Goal: Information Seeking & Learning: Learn about a topic

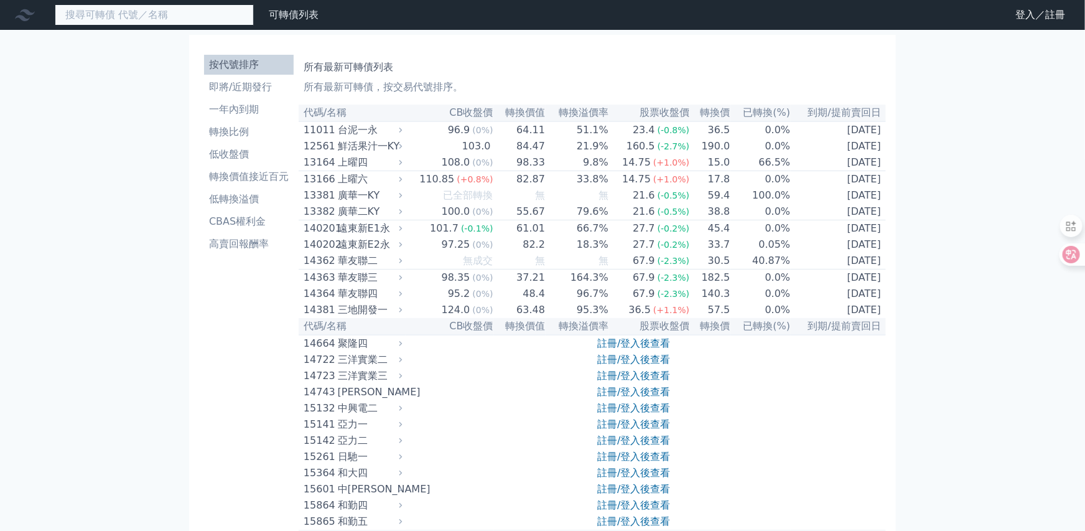
click at [105, 12] on input at bounding box center [154, 14] width 199 height 21
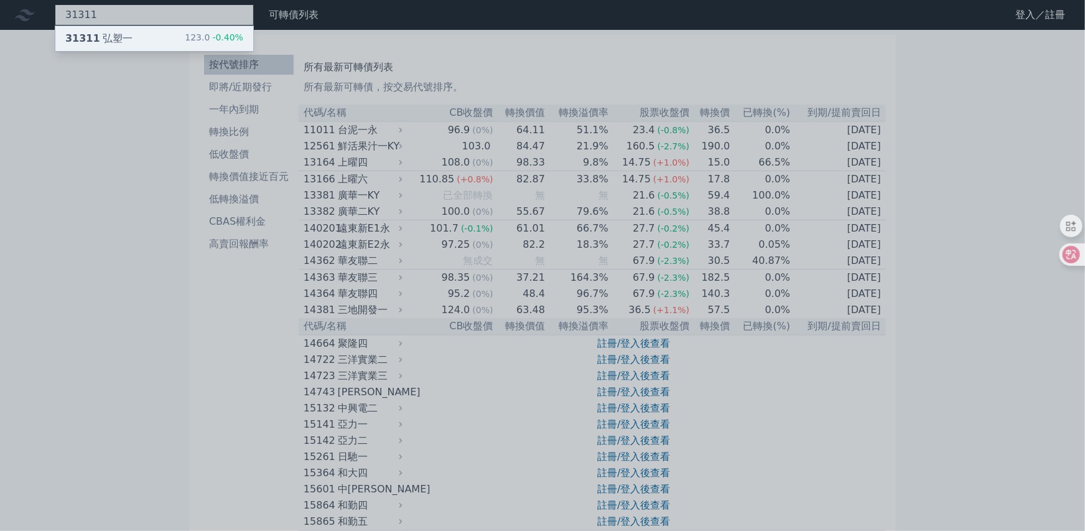
type input "31311"
click at [109, 40] on div "31311 弘塑一" at bounding box center [98, 38] width 67 height 15
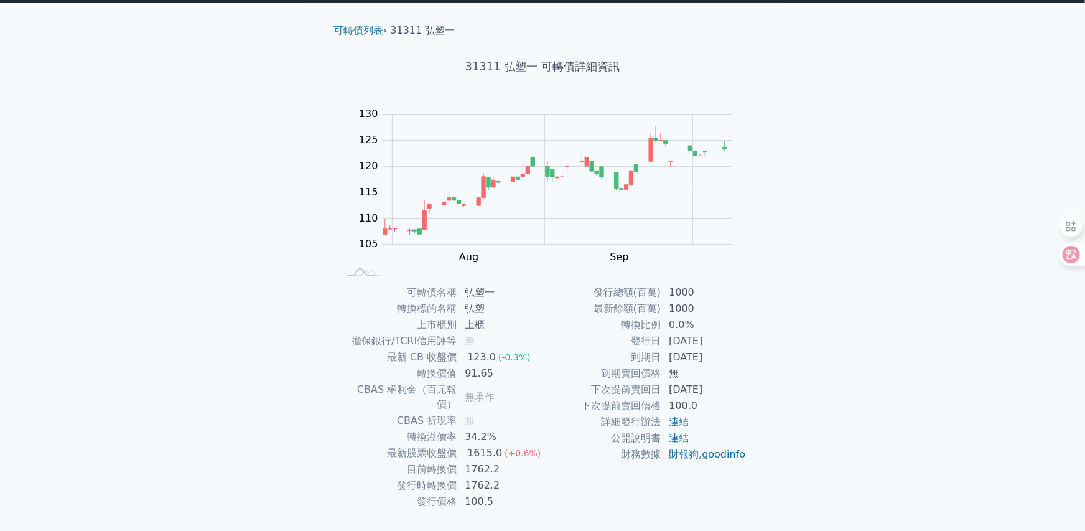
scroll to position [45, 0]
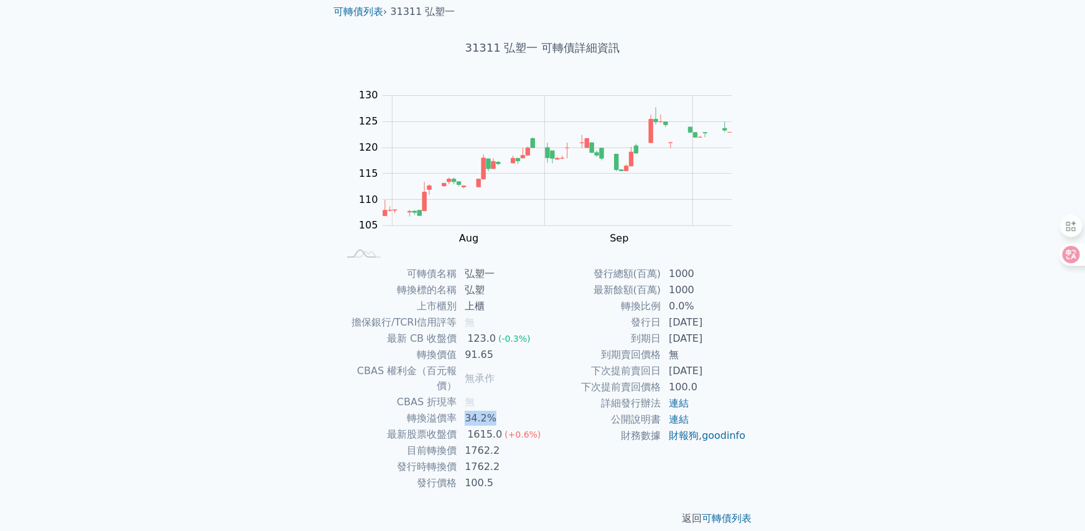
drag, startPoint x: 465, startPoint y: 404, endPoint x: 490, endPoint y: 406, distance: 24.3
click at [491, 410] on td "34.2%" at bounding box center [499, 418] width 85 height 16
click at [231, 374] on div "可轉債列表 財務數據 可轉債列表 財務數據 登入／註冊 登入／註冊 可轉債列表 › 31311 弘塑一 31311 弘塑一 可轉債詳細資訊 Zoom Out …" at bounding box center [542, 250] width 1085 height 591
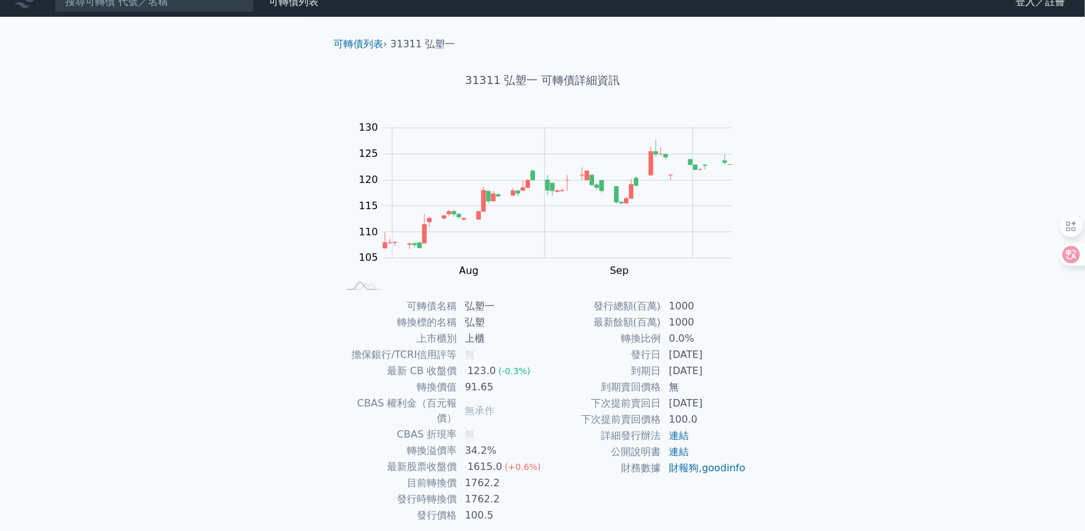
scroll to position [0, 0]
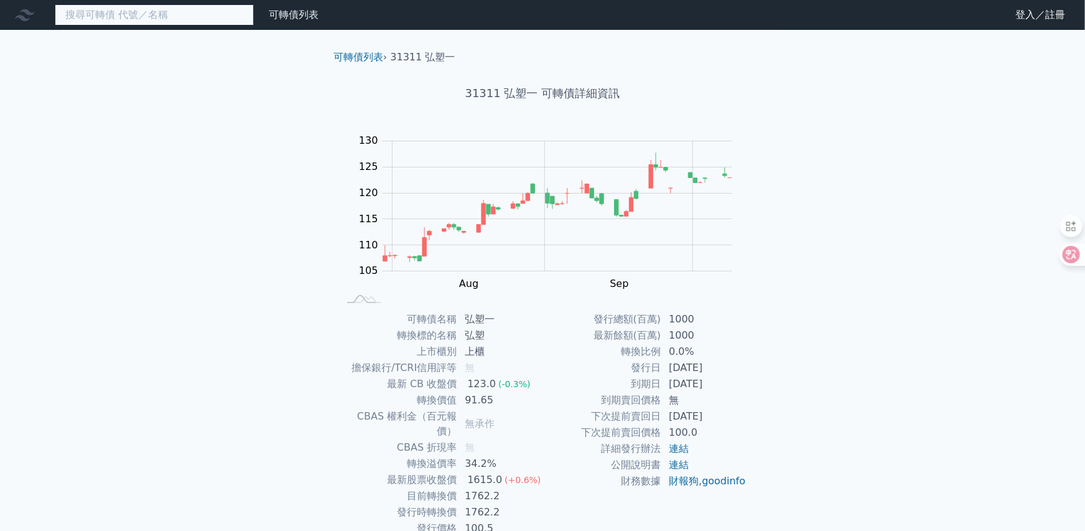
click at [114, 21] on input at bounding box center [154, 14] width 199 height 21
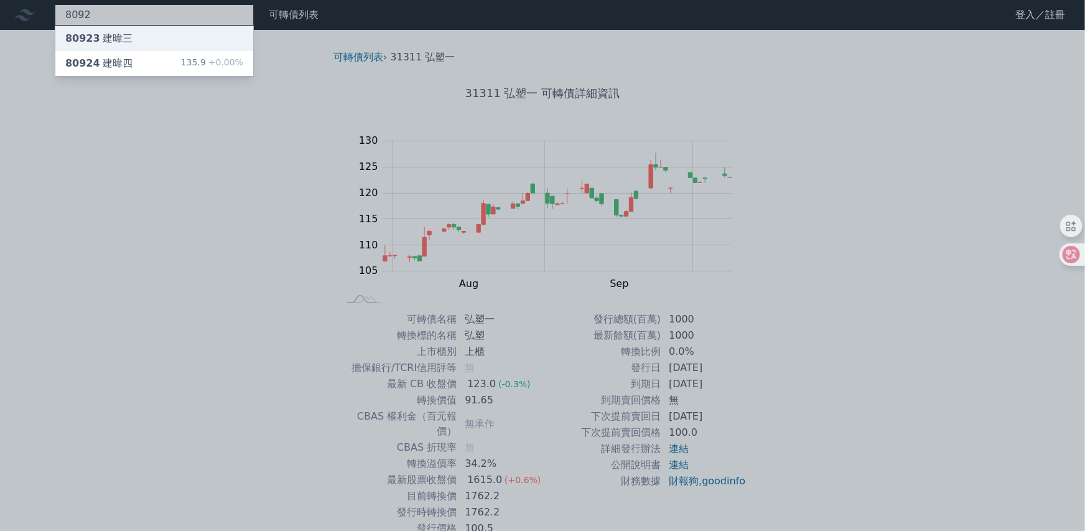
type input "8092"
click at [108, 39] on div "80923 建暐三" at bounding box center [98, 38] width 67 height 15
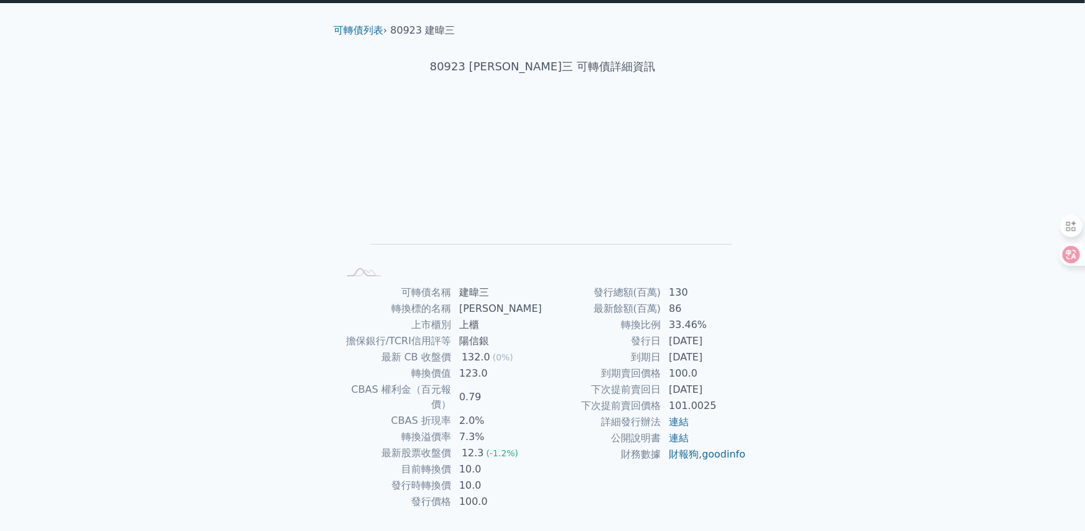
scroll to position [45, 0]
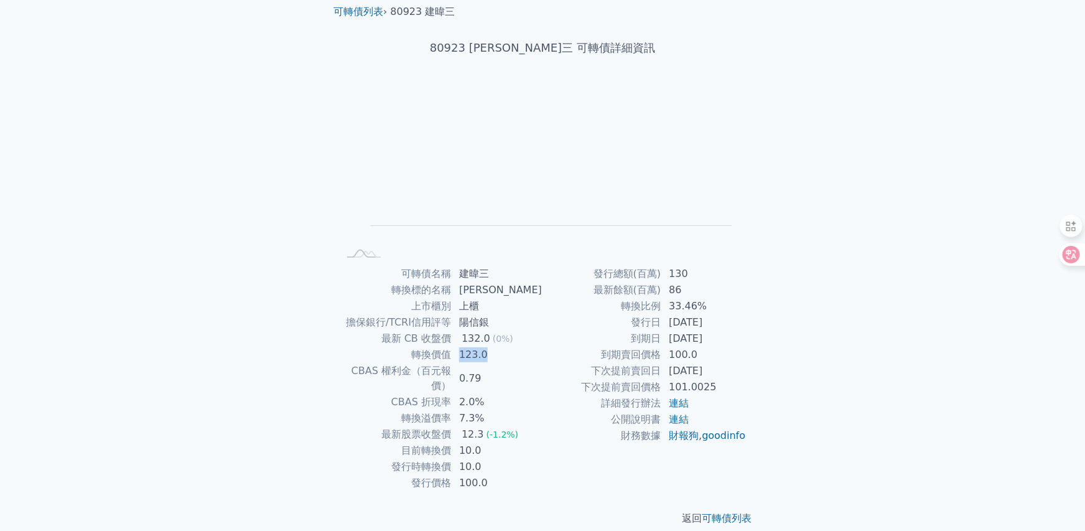
drag, startPoint x: 466, startPoint y: 355, endPoint x: 515, endPoint y: 361, distance: 49.5
click at [498, 354] on td "123.0" at bounding box center [497, 355] width 91 height 16
click at [524, 364] on td "0.79" at bounding box center [497, 378] width 91 height 31
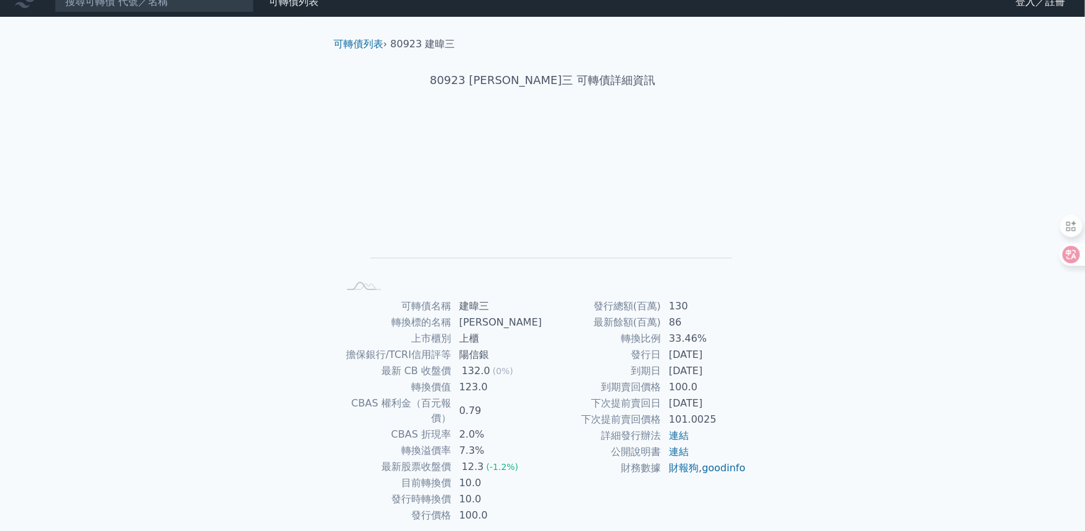
scroll to position [0, 0]
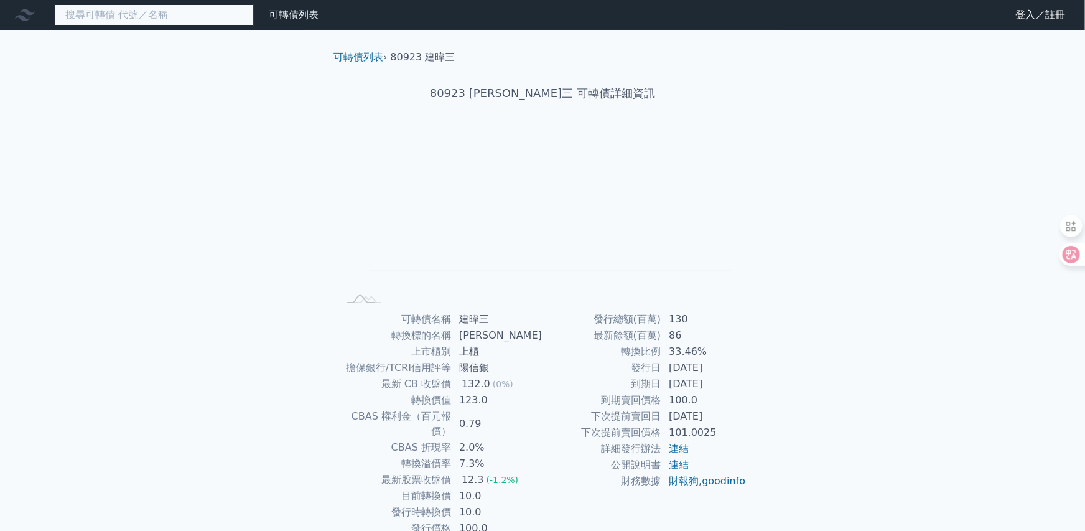
click at [142, 20] on input at bounding box center [154, 14] width 199 height 21
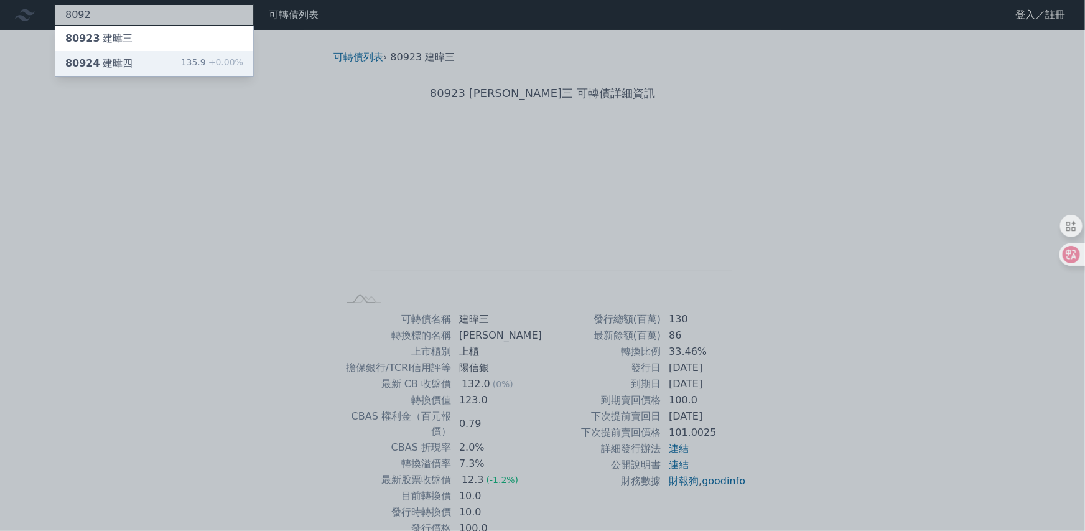
type input "8092"
click at [126, 62] on div "80924 建暐四" at bounding box center [98, 63] width 67 height 15
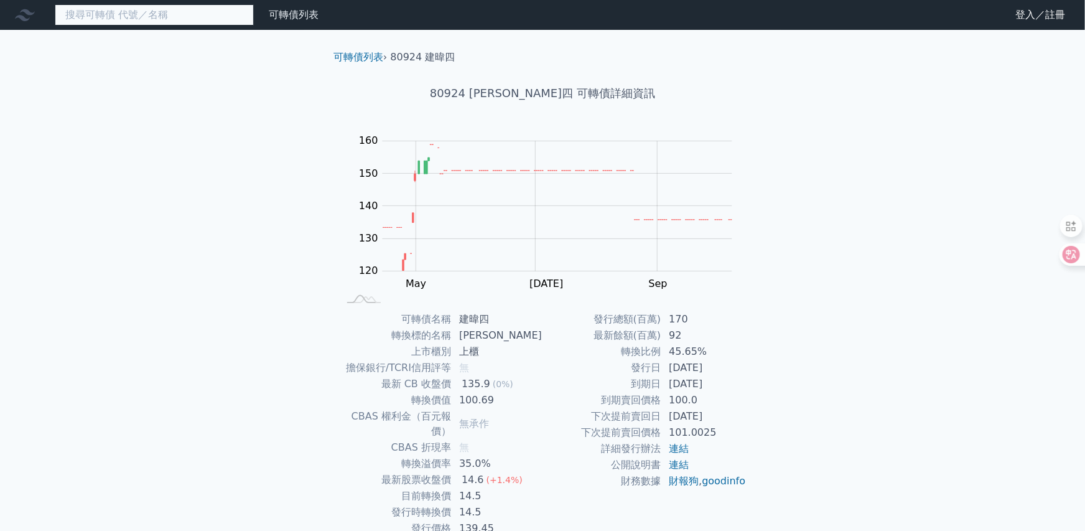
click at [142, 19] on input at bounding box center [154, 14] width 199 height 21
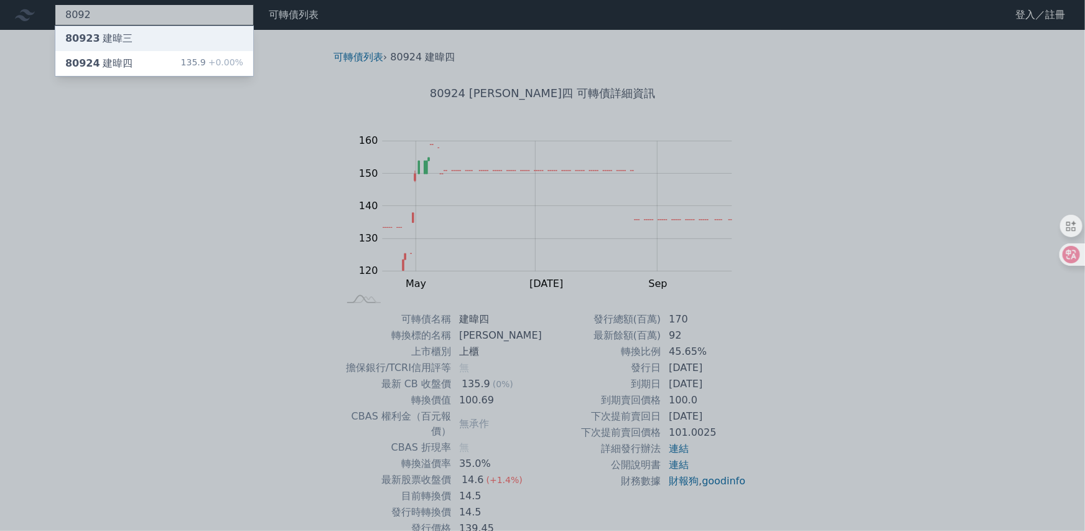
type input "8092"
click at [116, 37] on div "80923 建暐三" at bounding box center [98, 38] width 67 height 15
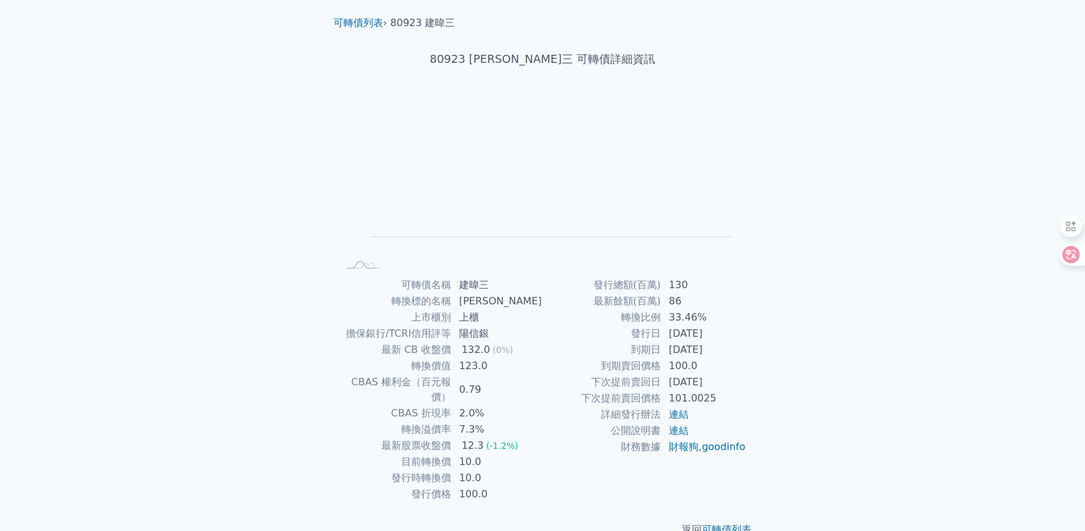
scroll to position [45, 0]
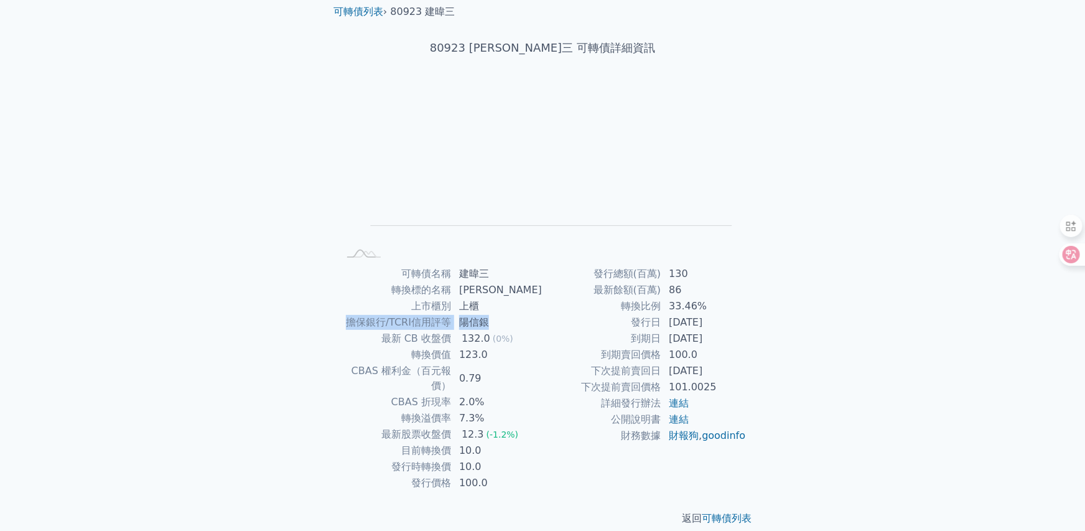
drag, startPoint x: 351, startPoint y: 322, endPoint x: 501, endPoint y: 317, distance: 150.0
click at [501, 317] on tr "擔保銀行/TCRI信用評等 陽信銀" at bounding box center [440, 322] width 204 height 16
click at [315, 420] on div "可轉債列表 › 80923 建暐三 80923 建暐三 可轉債詳細資訊 Zoom Out L L Chart created using amCharts l…" at bounding box center [543, 264] width 478 height 561
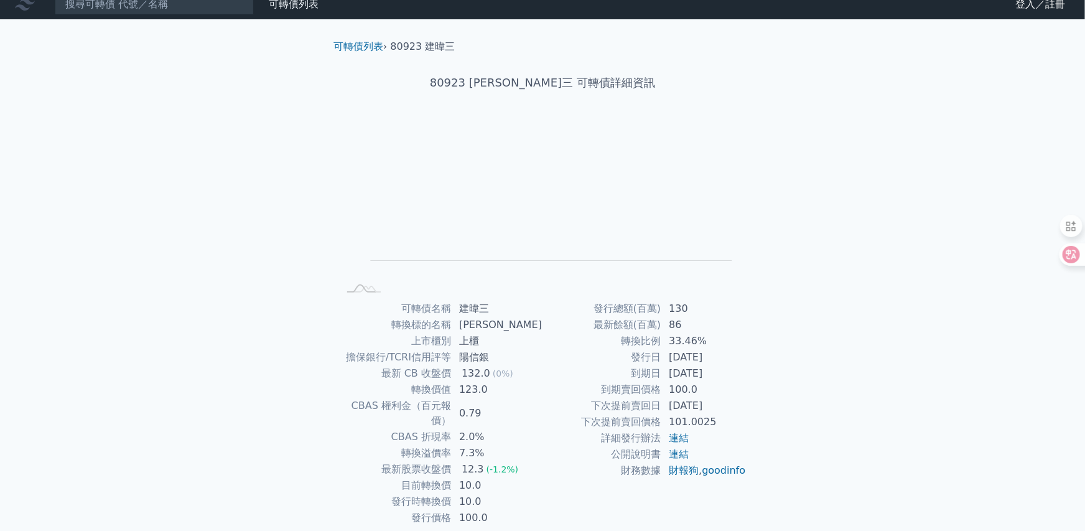
scroll to position [0, 0]
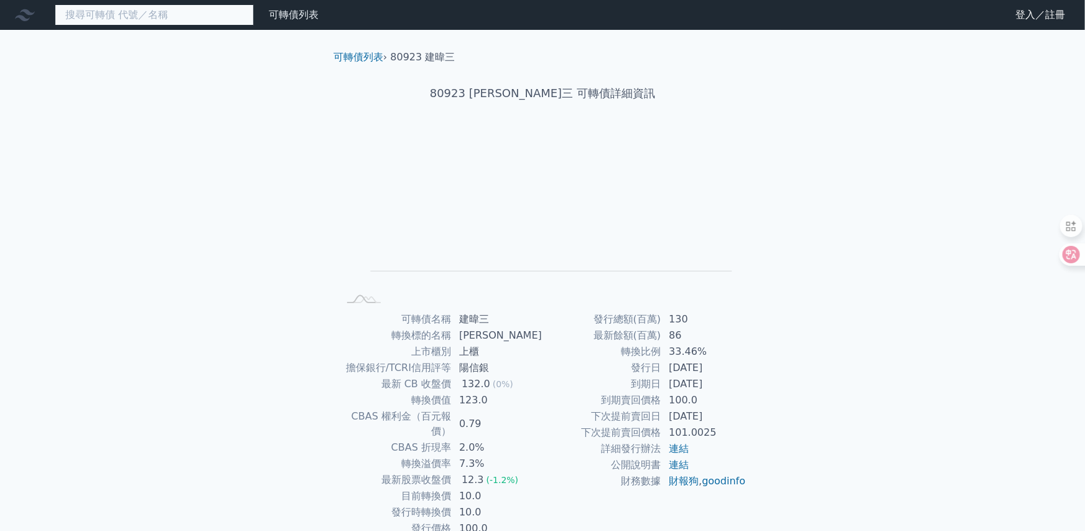
click at [103, 17] on input at bounding box center [154, 14] width 199 height 21
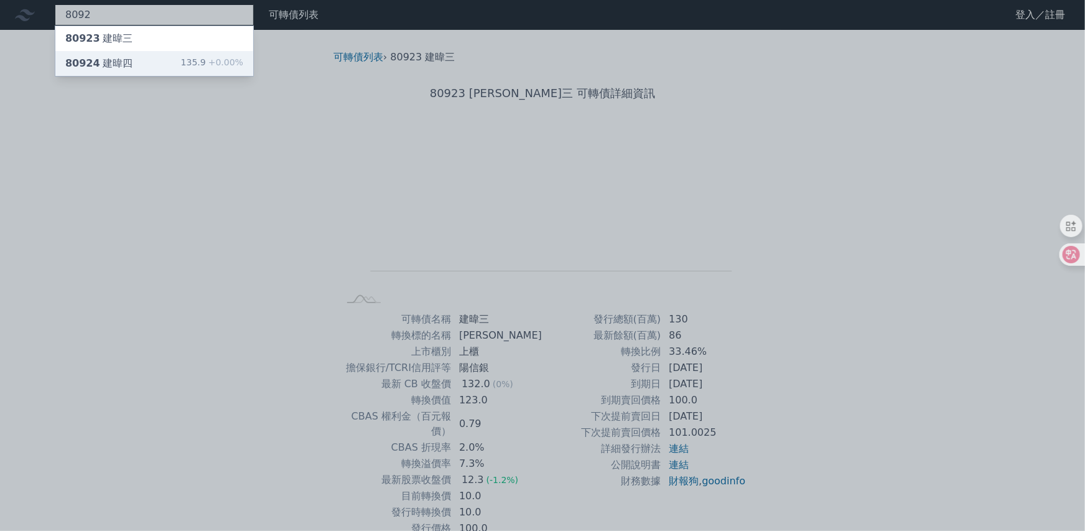
type input "8092"
click at [111, 61] on div "80924 建暐四" at bounding box center [98, 63] width 67 height 15
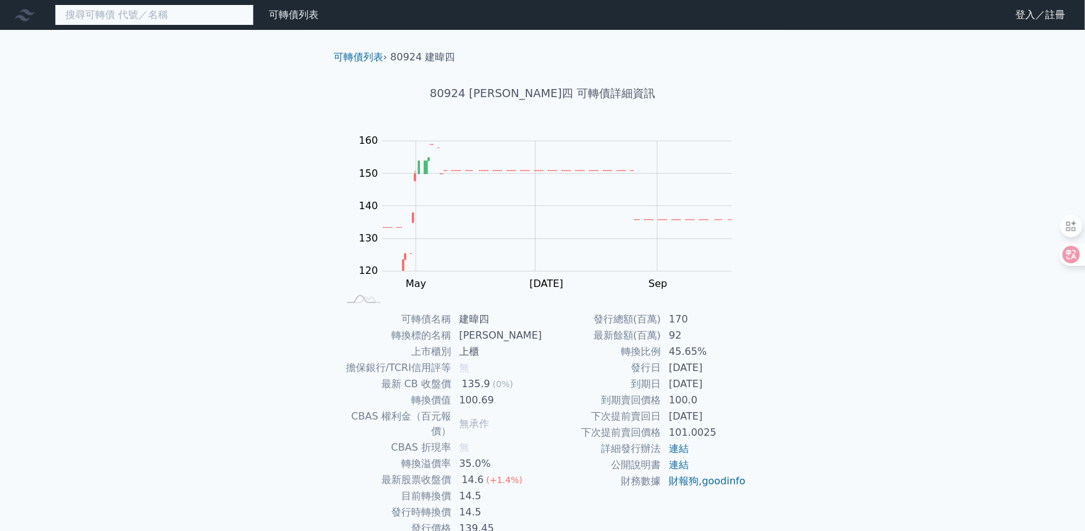
click at [107, 20] on input at bounding box center [154, 14] width 199 height 21
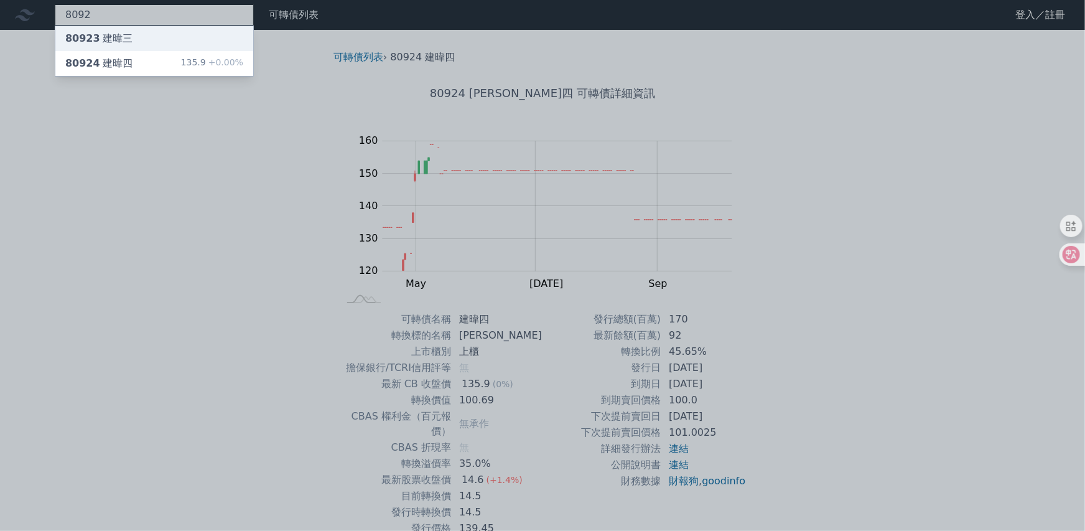
type input "8092"
click at [110, 36] on div "80923 建暐三" at bounding box center [98, 38] width 67 height 15
